Goal: Task Accomplishment & Management: Manage account settings

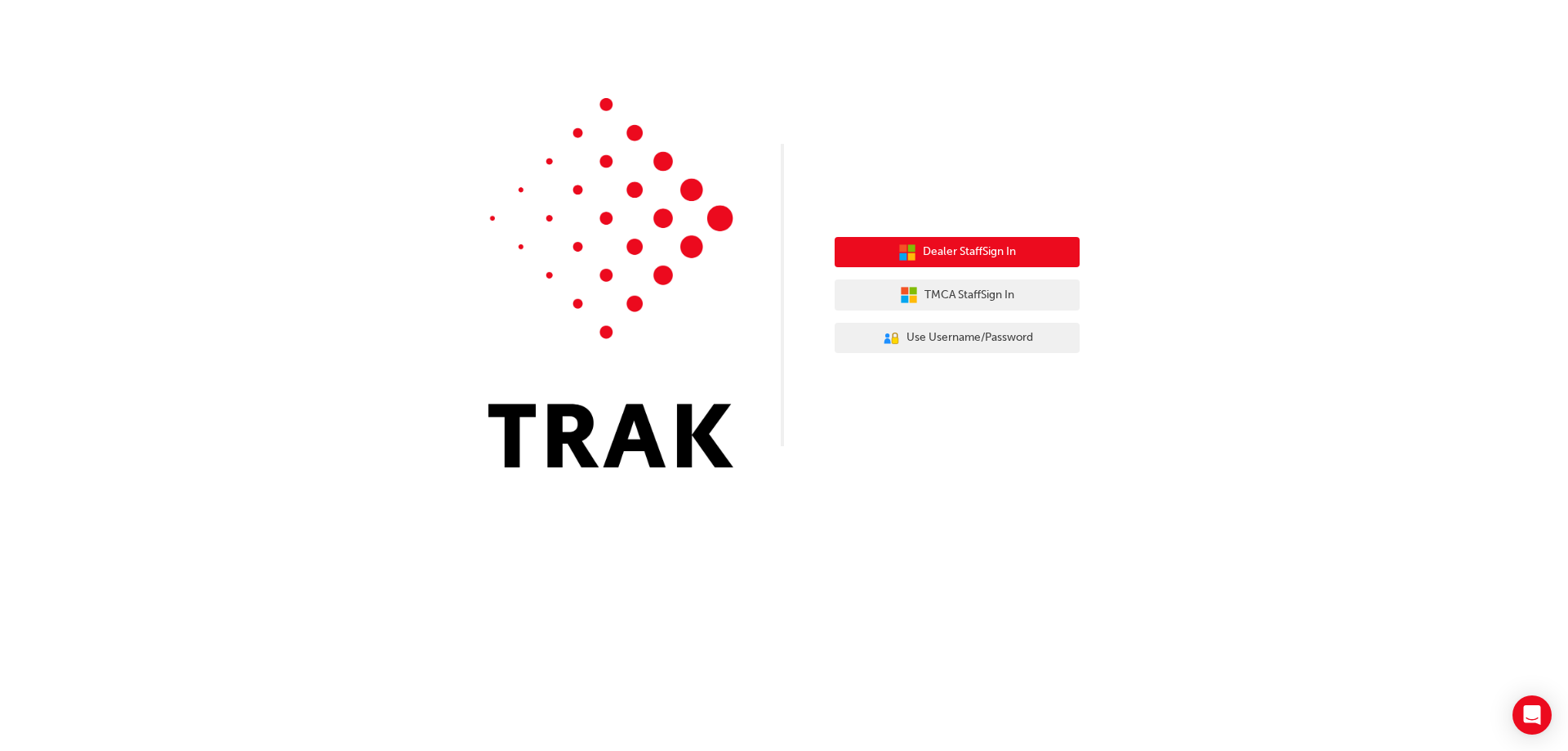
click at [919, 254] on button "Dealer Staff Sign In" at bounding box center [957, 252] width 245 height 31
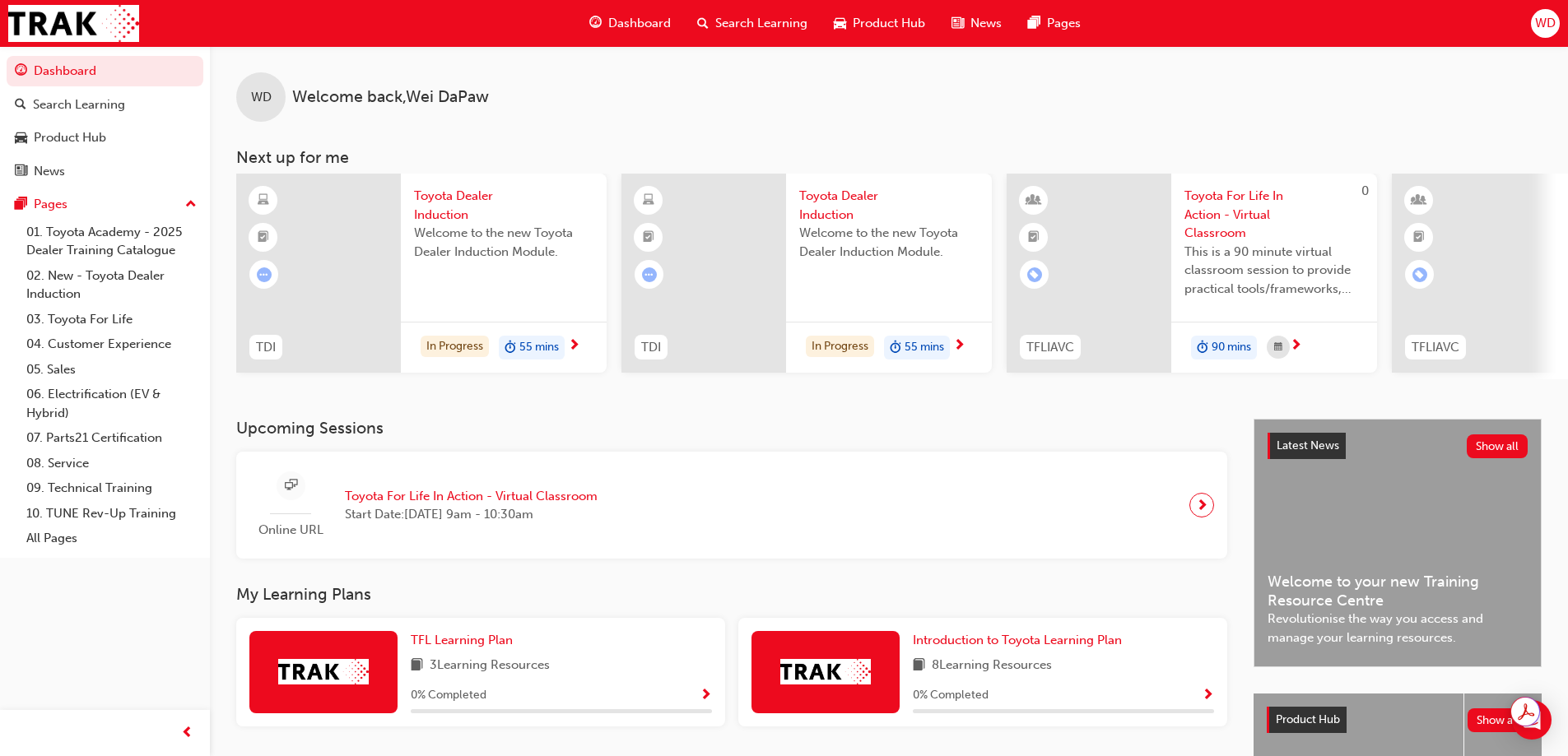
click at [1542, 24] on span "WD" at bounding box center [1545, 23] width 20 height 19
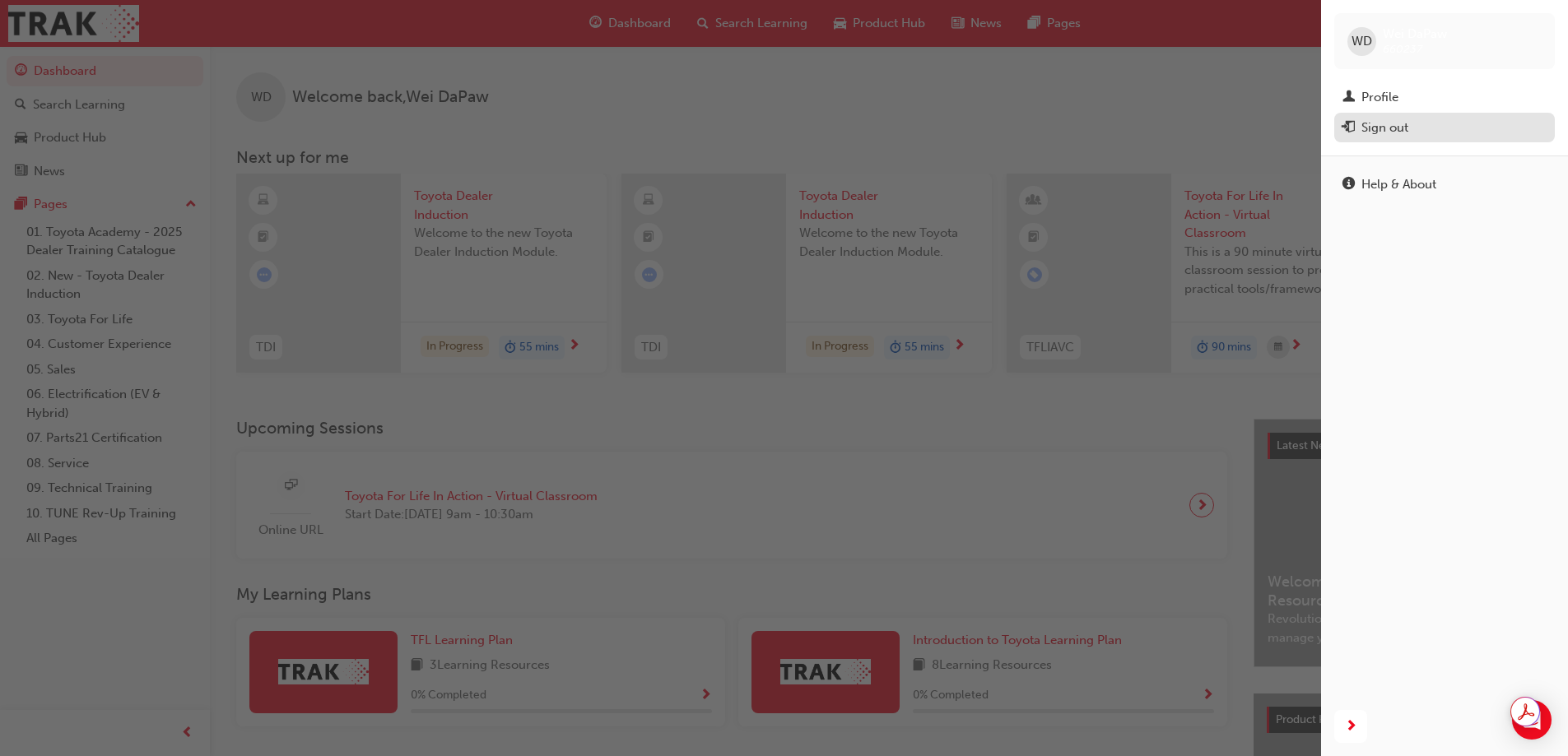
click at [1423, 123] on div "Sign out" at bounding box center [1444, 128] width 204 height 20
